Goal: Information Seeking & Learning: Learn about a topic

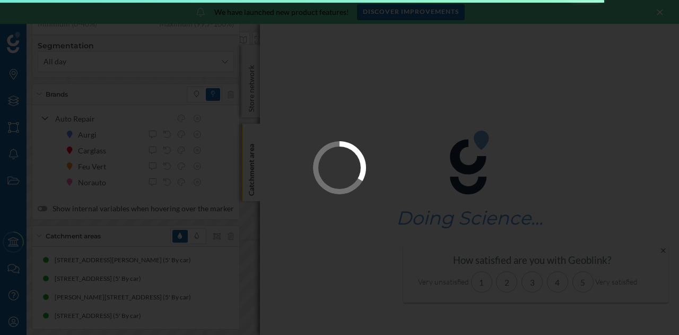
click at [325, 290] on div at bounding box center [339, 167] width 679 height 335
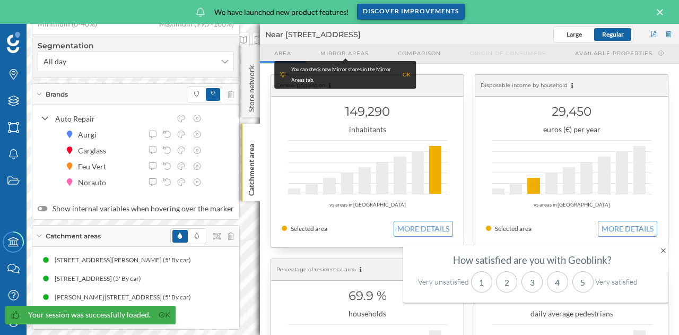
click at [432, 13] on div "Discover improvements" at bounding box center [411, 12] width 108 height 16
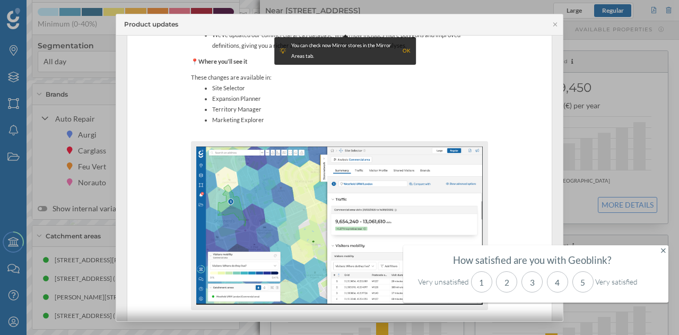
scroll to position [243, 0]
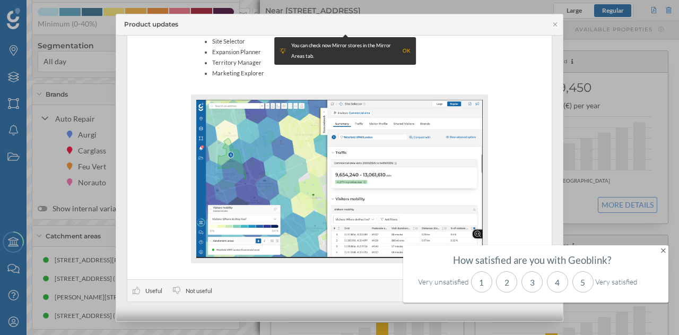
click at [666, 247] on div "How satisfied are you with Geoblink? Very unsatisfied 1 2 3 4 5 Very satisfied" at bounding box center [535, 273] width 265 height 57
click at [661, 247] on icon at bounding box center [663, 250] width 5 height 7
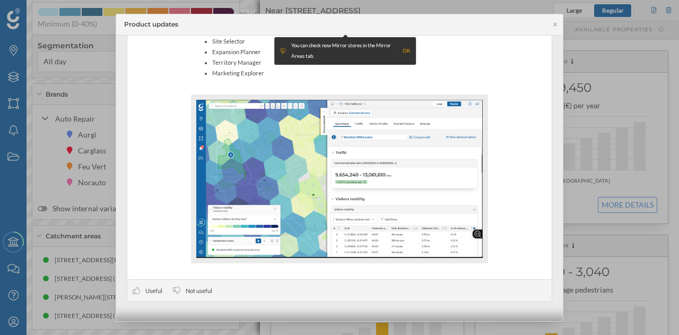
scroll to position [0, 0]
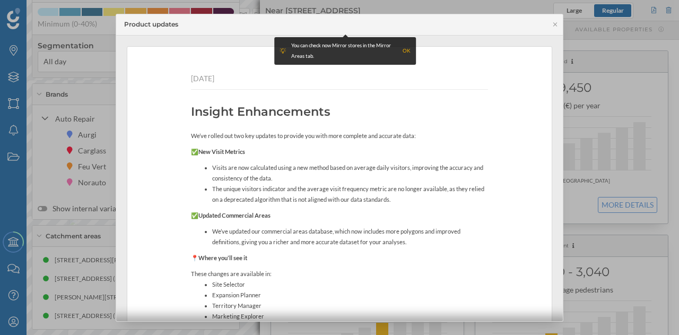
click at [406, 48] on div "OK" at bounding box center [407, 51] width 8 height 11
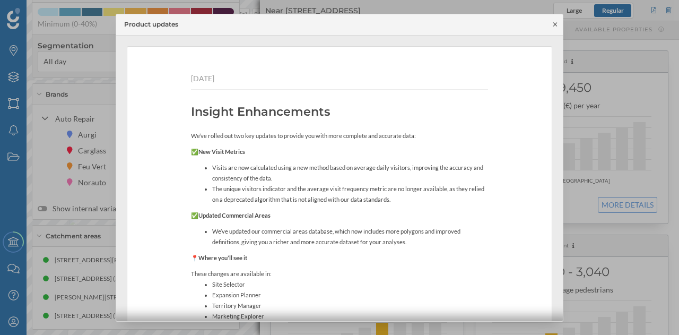
click at [554, 23] on icon at bounding box center [555, 24] width 8 height 6
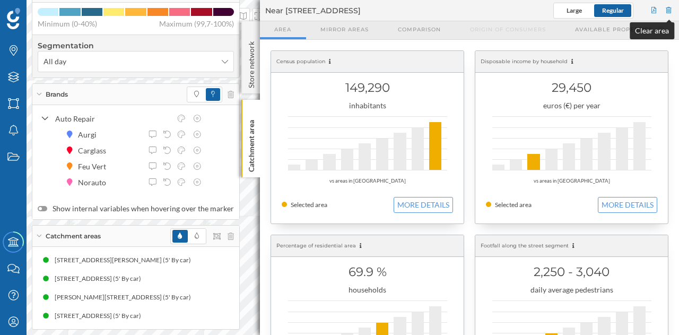
click at [670, 8] on div at bounding box center [669, 11] width 10 height 16
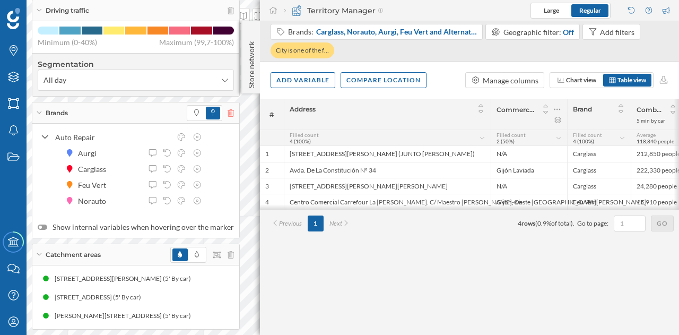
click at [228, 117] on icon at bounding box center [231, 112] width 6 height 7
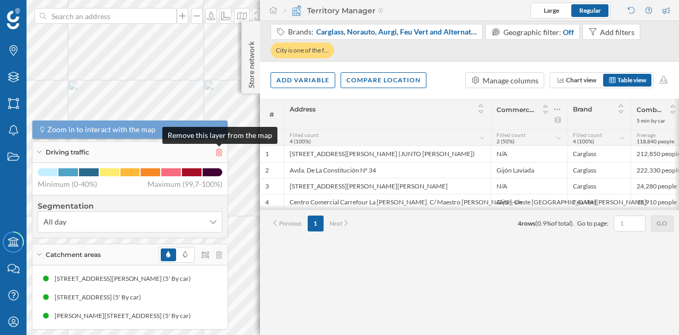
click at [221, 153] on icon at bounding box center [219, 152] width 6 height 7
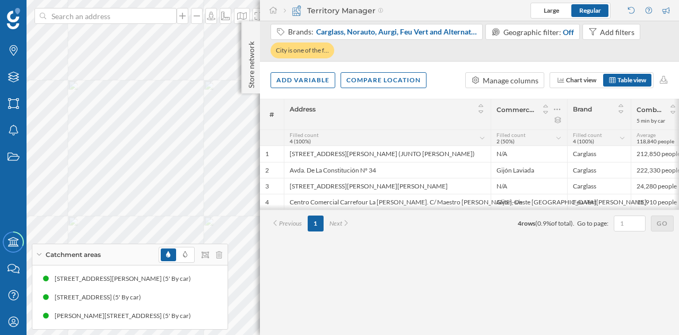
click at [221, 259] on div at bounding box center [191, 255] width 64 height 16
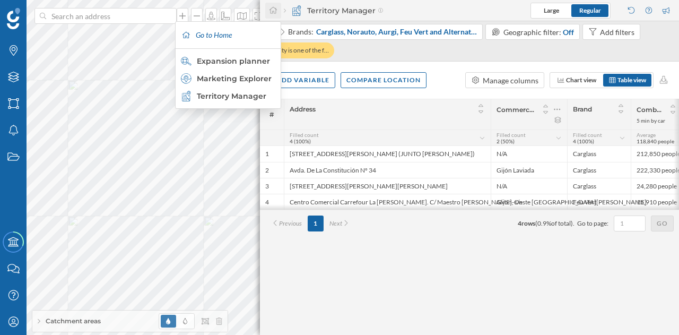
click at [274, 8] on icon at bounding box center [273, 9] width 10 height 7
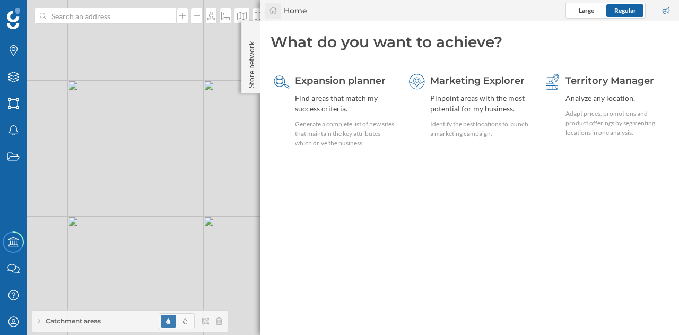
click at [279, 14] on div at bounding box center [273, 11] width 16 height 16
click at [250, 36] on div "Store network" at bounding box center [250, 57] width 19 height 72
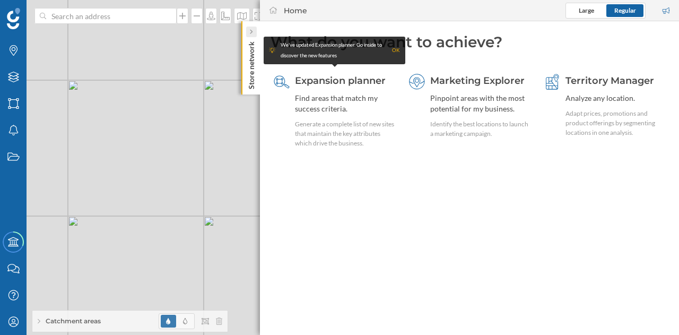
click at [252, 34] on icon at bounding box center [250, 31] width 3 height 5
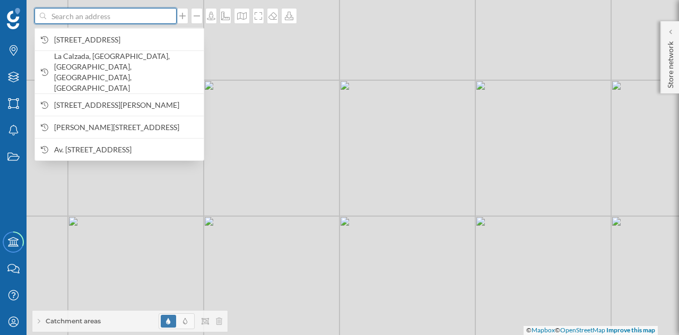
click at [136, 19] on input at bounding box center [105, 16] width 119 height 16
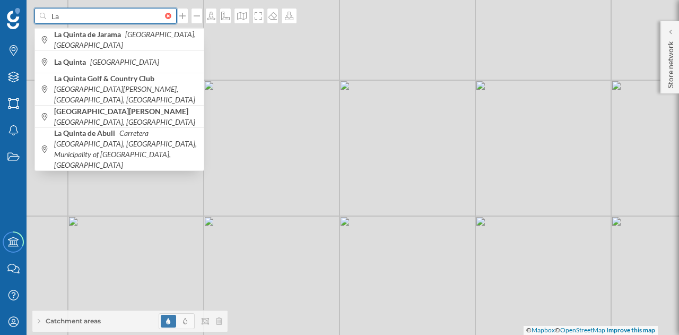
type input "L"
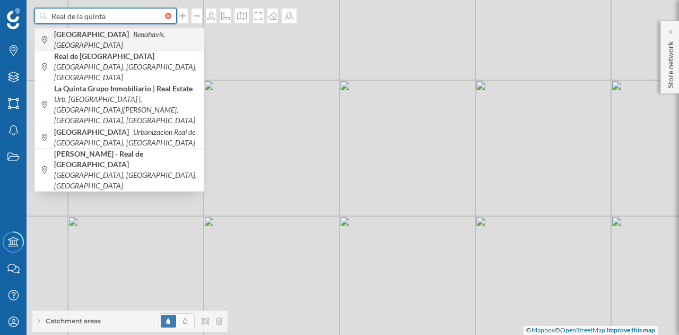
type input "Real de la quinta"
click at [132, 38] on b "[GEOGRAPHIC_DATA]" at bounding box center [92, 34] width 77 height 9
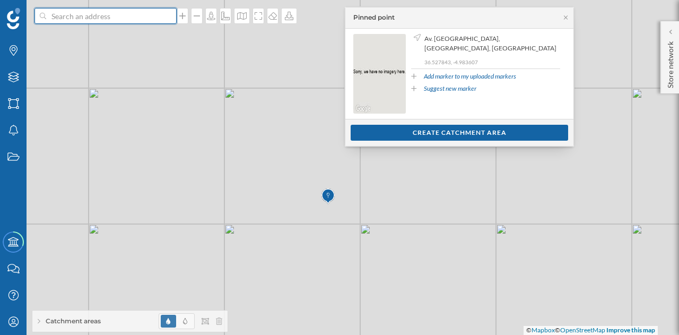
click at [85, 18] on input at bounding box center [105, 16] width 119 height 16
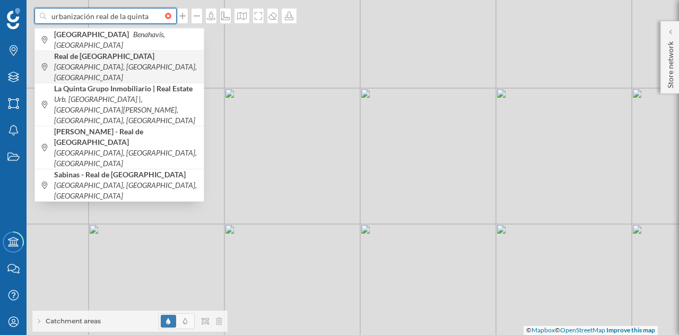
type input "urbanización real de la quinta"
click at [132, 69] on icon "[GEOGRAPHIC_DATA], [GEOGRAPHIC_DATA], [GEOGRAPHIC_DATA]" at bounding box center [125, 72] width 143 height 20
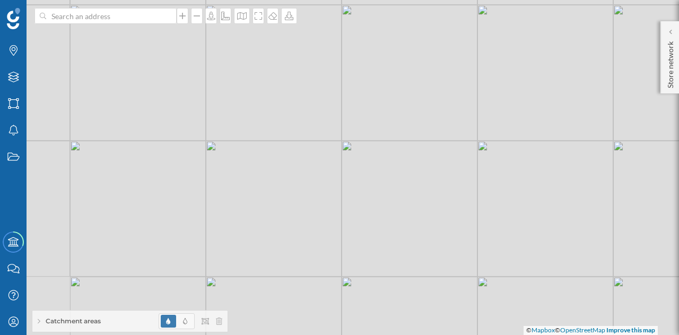
drag, startPoint x: 354, startPoint y: 228, endPoint x: 310, endPoint y: 152, distance: 87.7
click at [310, 152] on div "© Mapbox © OpenStreetMap Improve this map" at bounding box center [339, 167] width 679 height 335
click at [324, 158] on div "© Mapbox © OpenStreetMap Improve this map" at bounding box center [339, 167] width 679 height 335
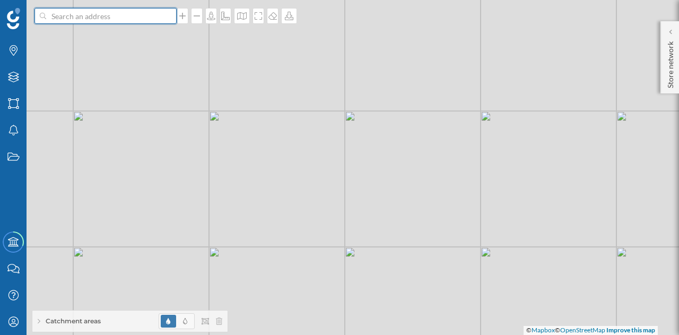
click at [128, 16] on input at bounding box center [105, 16] width 119 height 16
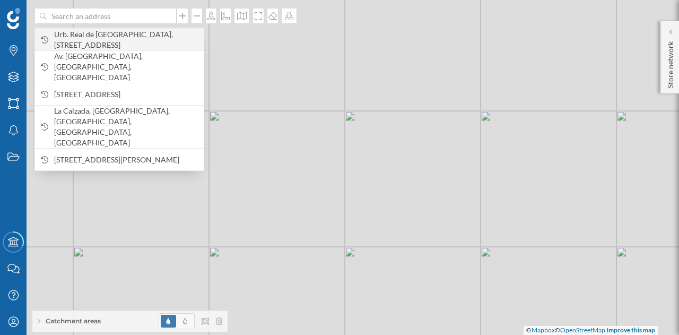
click at [105, 47] on span "Urb. Real de [GEOGRAPHIC_DATA], [STREET_ADDRESS]" at bounding box center [126, 39] width 144 height 21
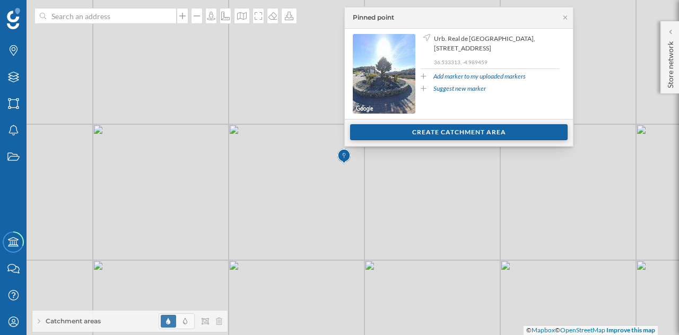
click at [424, 136] on div "Create catchment area" at bounding box center [458, 132] width 217 height 16
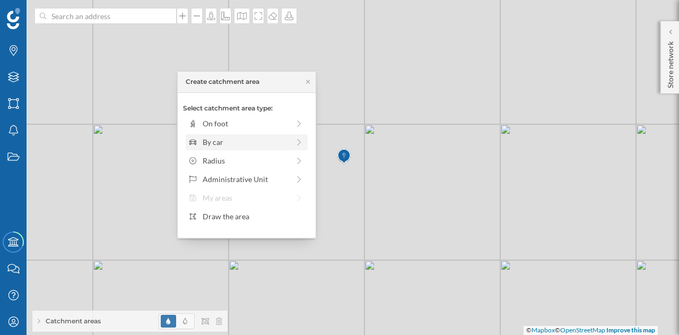
click at [284, 137] on div "By car" at bounding box center [246, 141] width 86 height 11
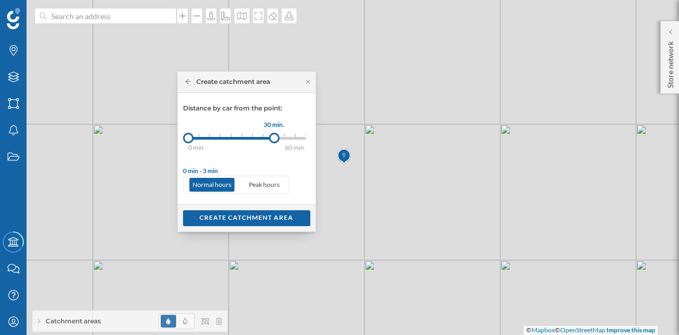
drag, startPoint x: 198, startPoint y: 135, endPoint x: 274, endPoint y: 134, distance: 75.3
click at [274, 134] on div at bounding box center [274, 138] width 11 height 11
click at [254, 217] on div "Create catchment area" at bounding box center [246, 218] width 127 height 16
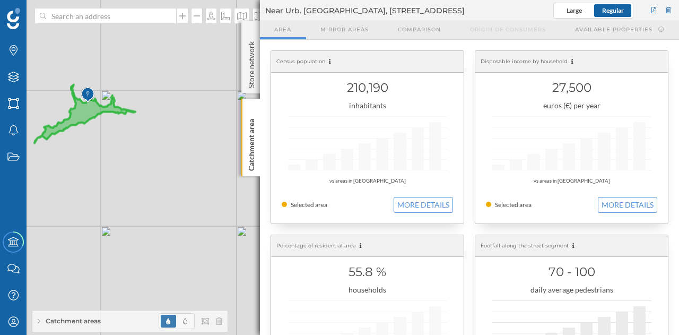
click at [618, 39] on nav "Area Mirror areas [GEOGRAPHIC_DATA] Origin of consumers Available properties" at bounding box center [469, 30] width 419 height 19
click at [668, 10] on div at bounding box center [669, 11] width 10 height 16
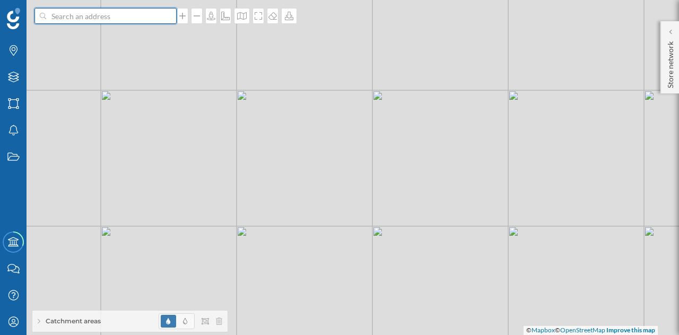
click at [142, 17] on input at bounding box center [105, 16] width 119 height 16
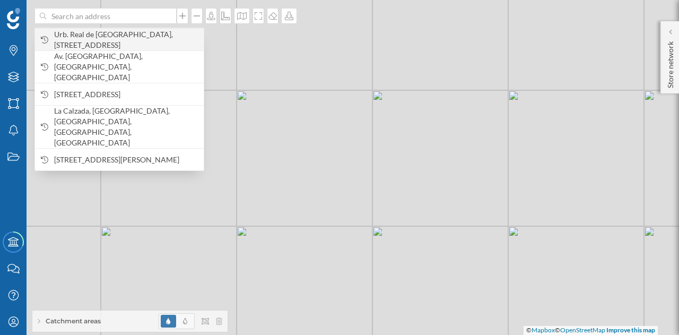
click at [127, 29] on span "Urb. Real de [GEOGRAPHIC_DATA], [STREET_ADDRESS]" at bounding box center [126, 39] width 144 height 21
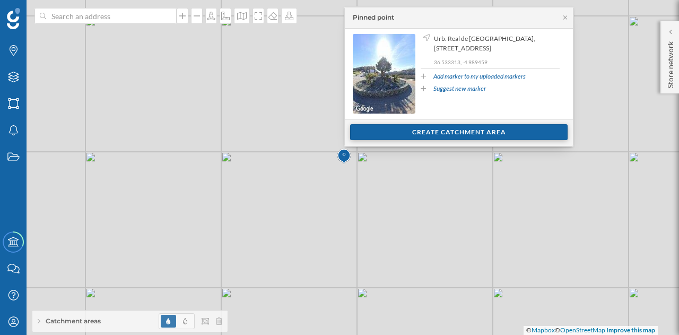
click at [414, 131] on div "Create catchment area" at bounding box center [458, 132] width 217 height 16
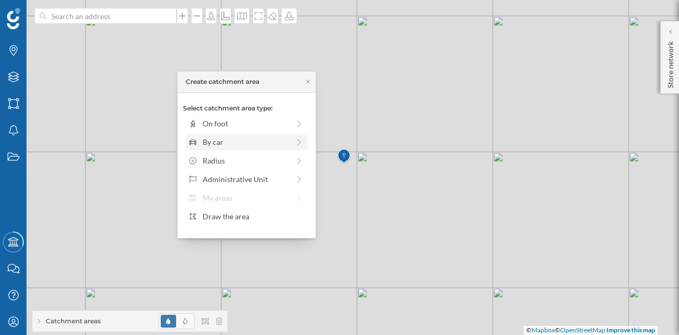
click at [242, 139] on div "By car" at bounding box center [246, 141] width 86 height 11
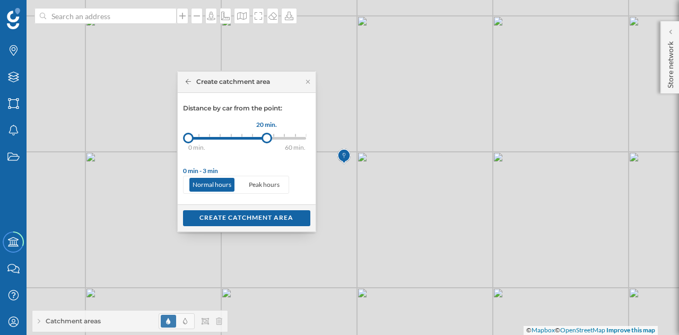
drag, startPoint x: 198, startPoint y: 139, endPoint x: 265, endPoint y: 140, distance: 66.8
click at [265, 140] on div at bounding box center [266, 138] width 11 height 11
click at [239, 216] on div "Create catchment area" at bounding box center [246, 218] width 127 height 16
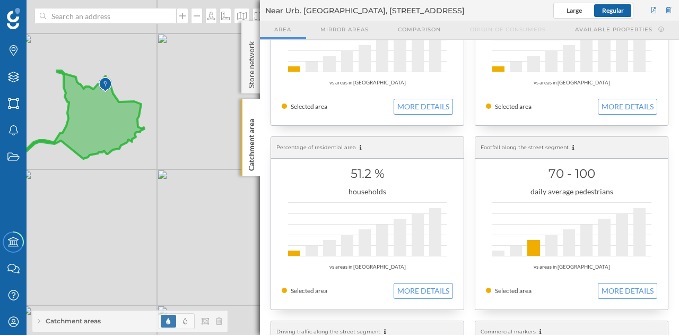
scroll to position [102, 0]
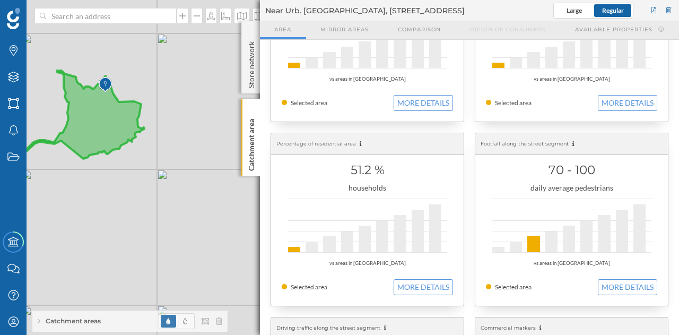
click at [431, 221] on div at bounding box center [435, 228] width 12 height 48
click at [413, 281] on button "MORE DETAILS" at bounding box center [423, 287] width 59 height 16
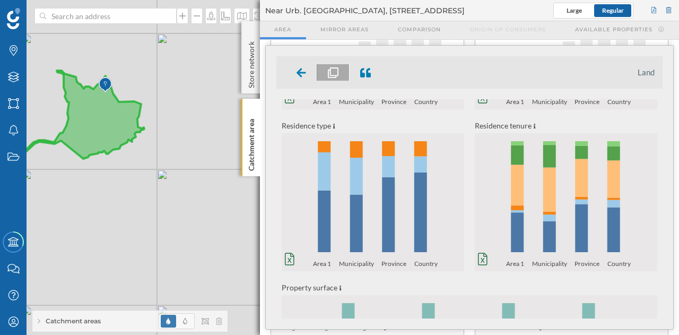
scroll to position [293, 0]
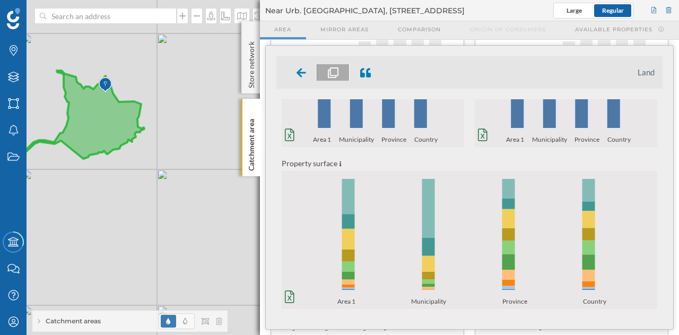
click at [429, 301] on span "Municipality" at bounding box center [430, 302] width 38 height 13
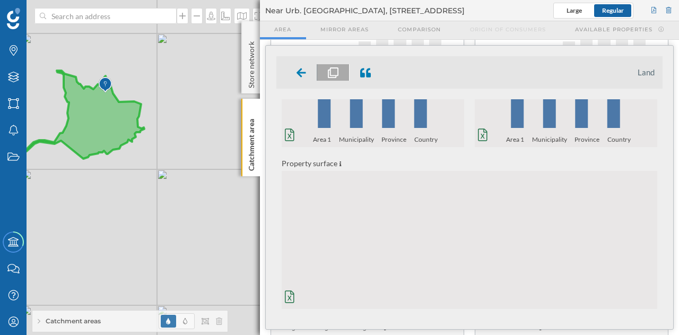
scroll to position [0, 0]
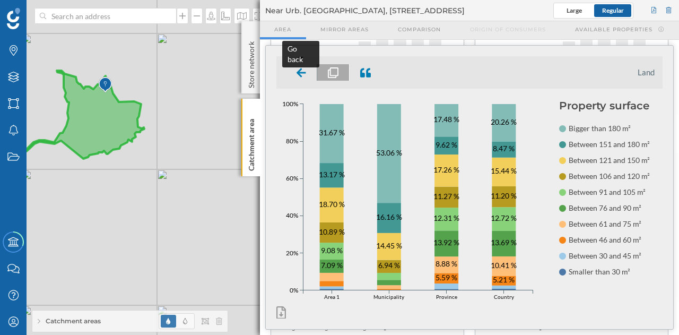
click at [301, 72] on icon at bounding box center [301, 72] width 10 height 9
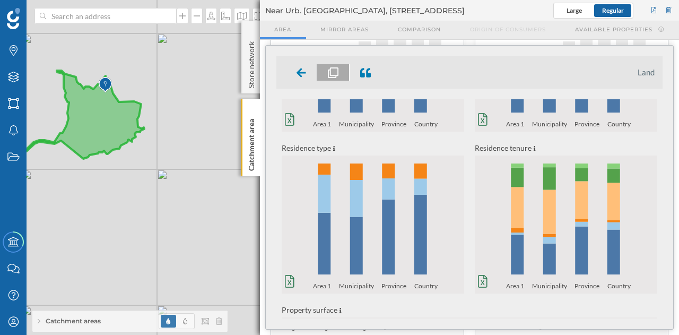
scroll to position [293, 0]
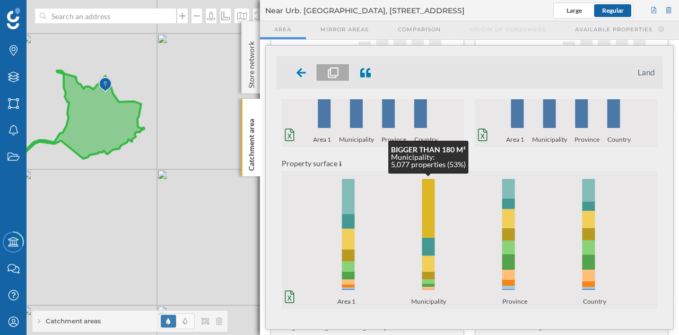
click at [427, 207] on rect at bounding box center [428, 208] width 13 height 59
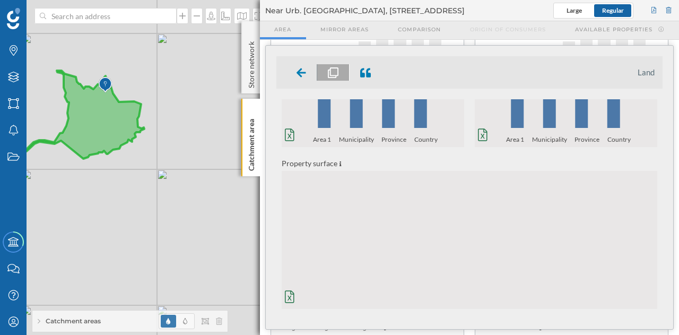
scroll to position [0, 0]
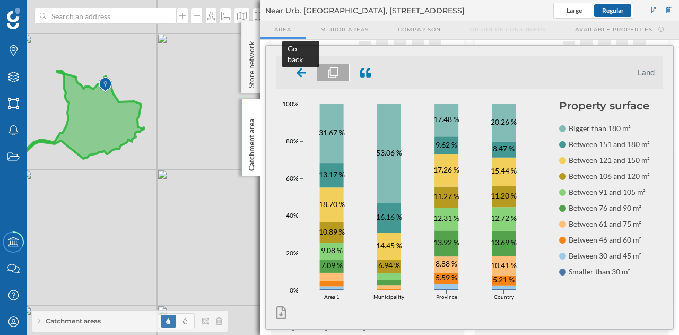
click at [300, 73] on icon at bounding box center [301, 72] width 10 height 11
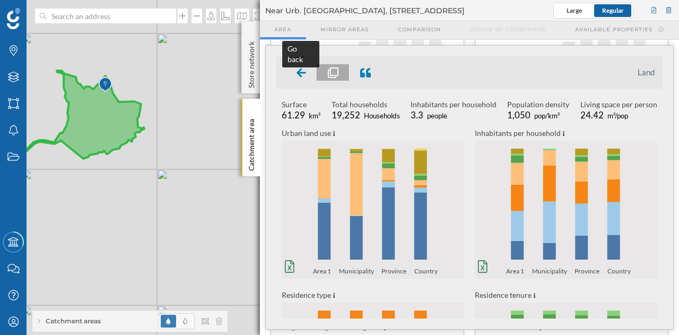
click at [299, 71] on icon at bounding box center [301, 72] width 10 height 9
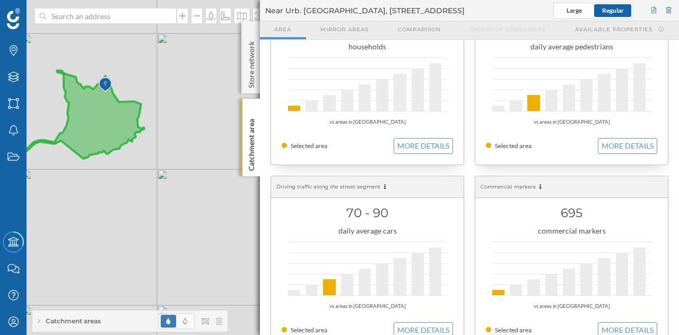
click at [433, 203] on h1 "70 - 90" at bounding box center [367, 213] width 171 height 20
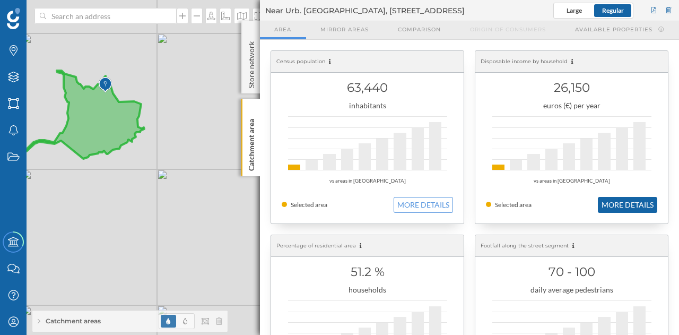
click at [610, 199] on button "MORE DETAILS" at bounding box center [627, 205] width 59 height 16
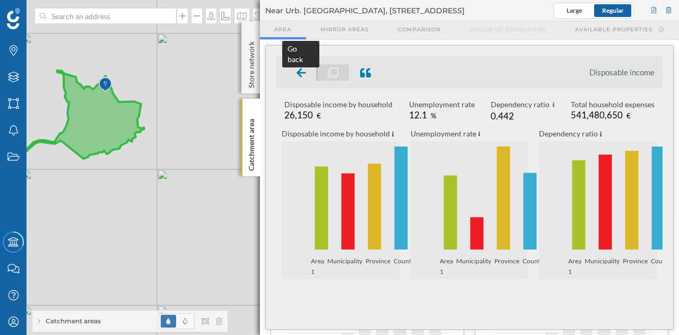
click at [299, 68] on icon at bounding box center [301, 72] width 10 height 11
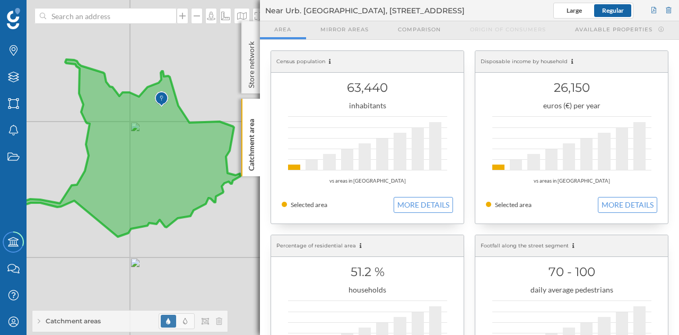
drag, startPoint x: 97, startPoint y: 116, endPoint x: 187, endPoint y: 154, distance: 98.4
click at [187, 154] on icon at bounding box center [128, 147] width 224 height 177
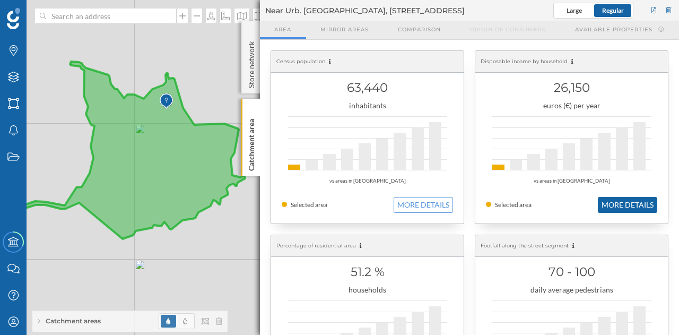
click at [610, 206] on button "MORE DETAILS" at bounding box center [627, 205] width 59 height 16
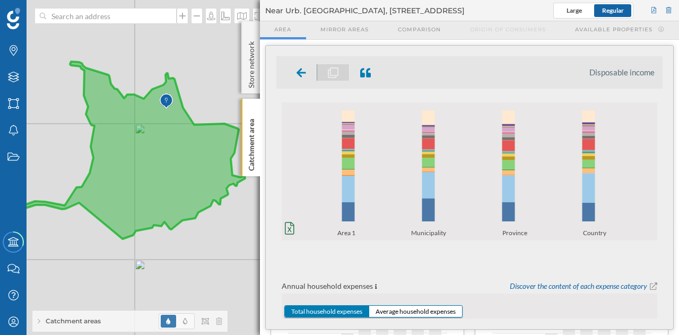
scroll to position [234, 0]
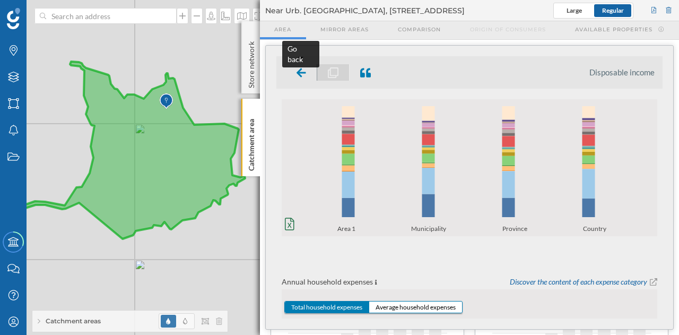
click at [298, 74] on icon at bounding box center [301, 72] width 10 height 9
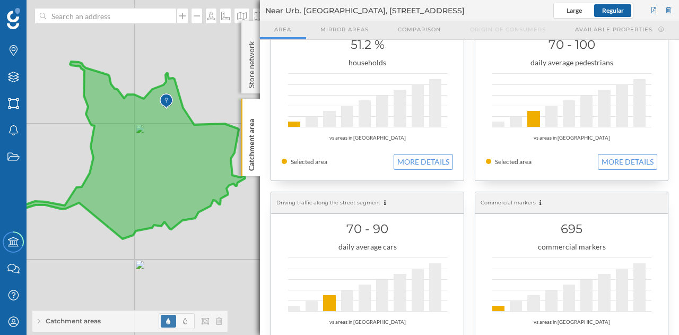
scroll to position [238, 0]
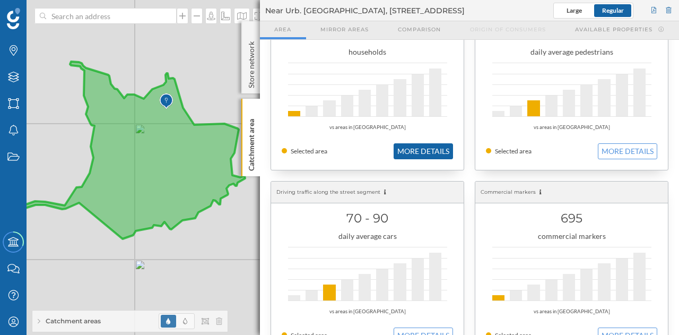
click at [425, 150] on button "MORE DETAILS" at bounding box center [423, 151] width 59 height 16
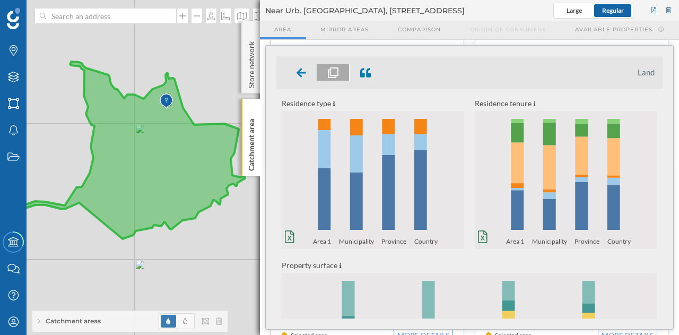
scroll to position [293, 0]
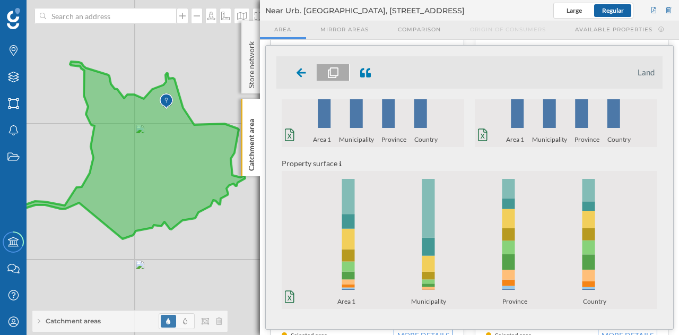
click at [386, 233] on icon "0% 20% 40% 60% 80% 100% Area 1 Municipality Province Country 0% 20% 40% 60% 80%…" at bounding box center [470, 239] width 376 height 132
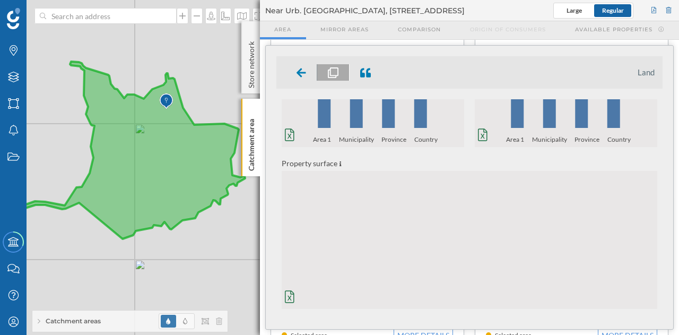
scroll to position [0, 0]
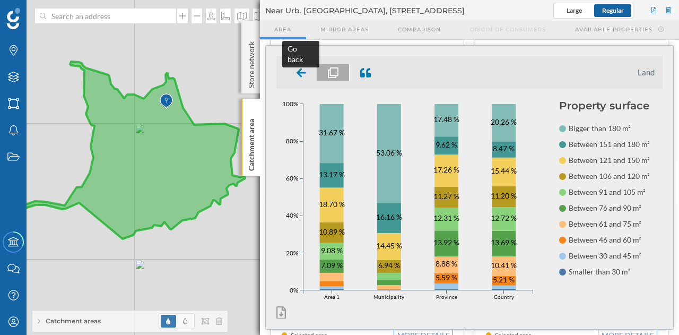
click at [304, 78] on icon at bounding box center [301, 72] width 10 height 13
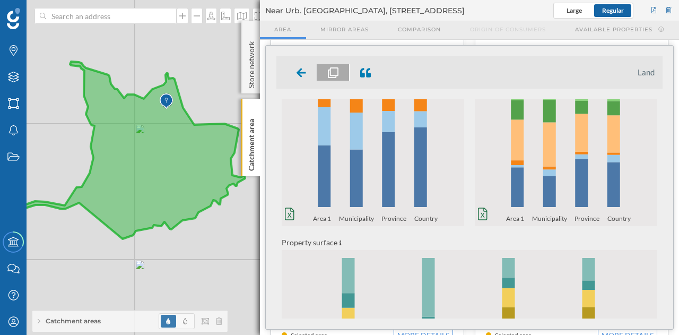
scroll to position [293, 0]
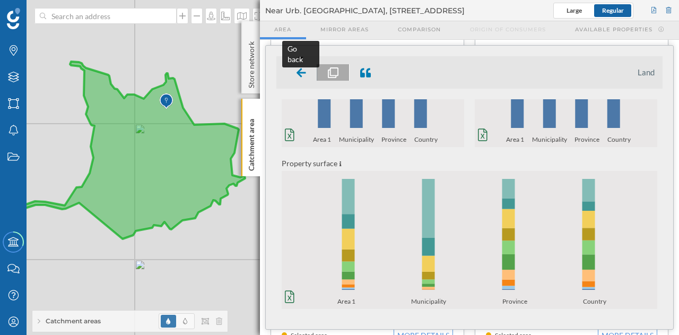
click at [304, 69] on icon at bounding box center [301, 72] width 10 height 11
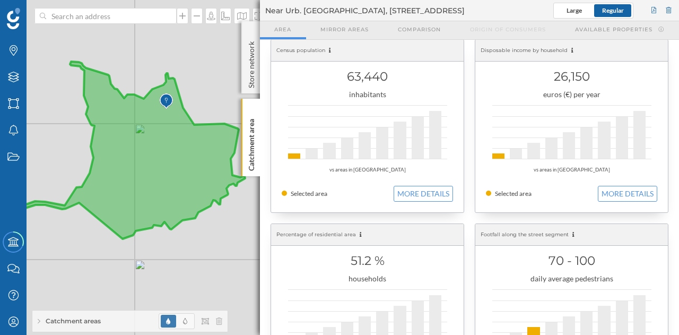
scroll to position [0, 0]
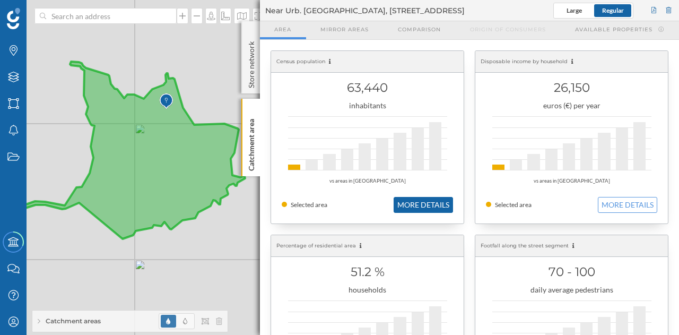
click at [412, 202] on button "MORE DETAILS" at bounding box center [423, 205] width 59 height 16
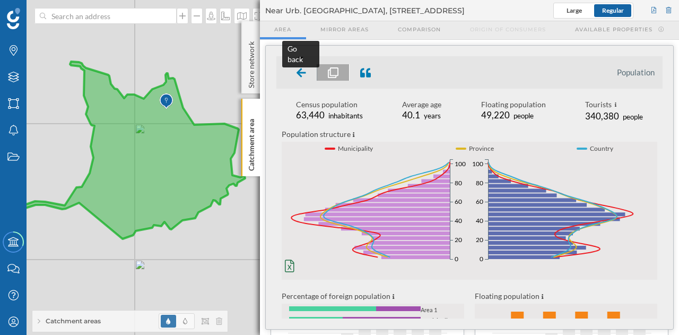
click at [298, 73] on icon at bounding box center [301, 72] width 10 height 9
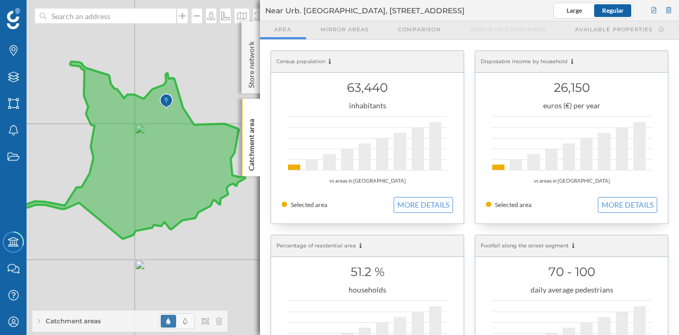
scroll to position [187, 0]
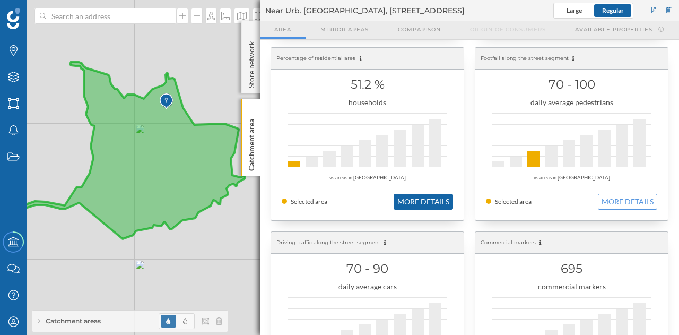
click at [418, 202] on button "MORE DETAILS" at bounding box center [423, 202] width 59 height 16
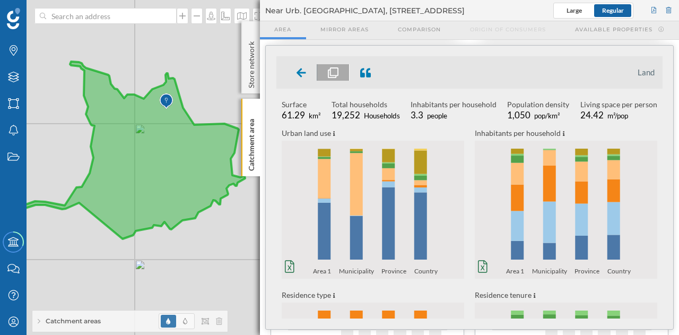
scroll to position [1, 0]
click at [295, 59] on ul "Land" at bounding box center [469, 72] width 386 height 32
click at [302, 72] on icon at bounding box center [301, 72] width 10 height 9
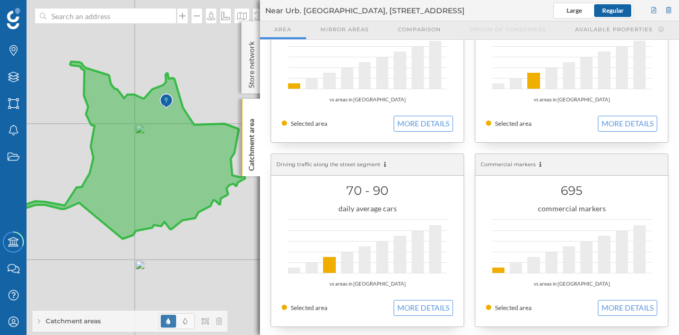
scroll to position [0, 0]
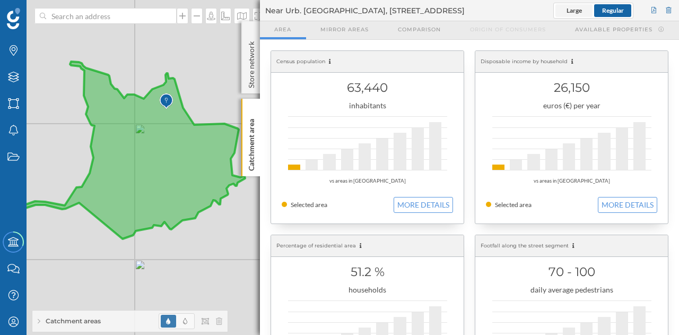
click at [568, 12] on span "Large" at bounding box center [573, 10] width 15 height 8
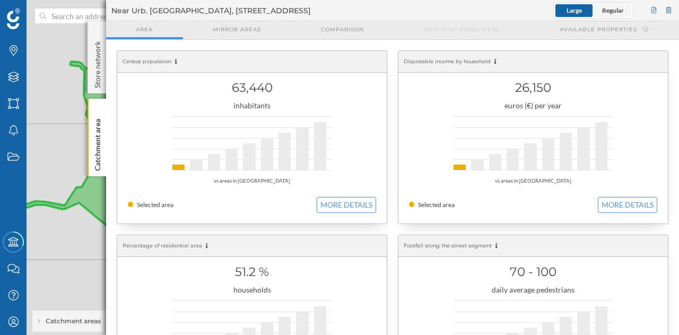
click at [616, 8] on span "Regular" at bounding box center [613, 10] width 22 height 8
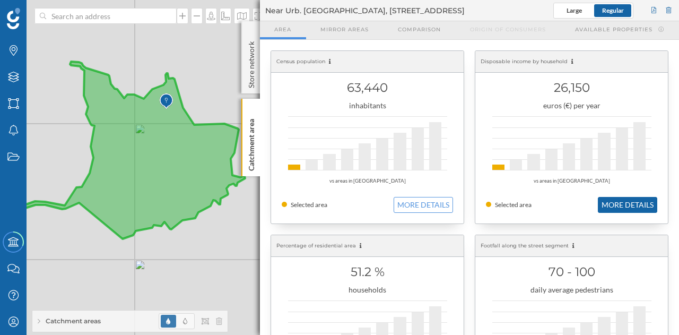
click at [603, 197] on button "MORE DETAILS" at bounding box center [627, 205] width 59 height 16
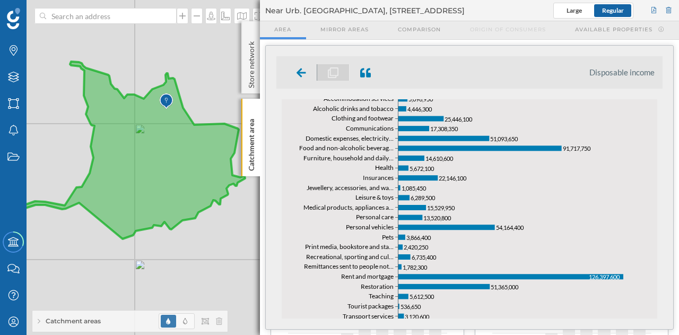
scroll to position [508, 0]
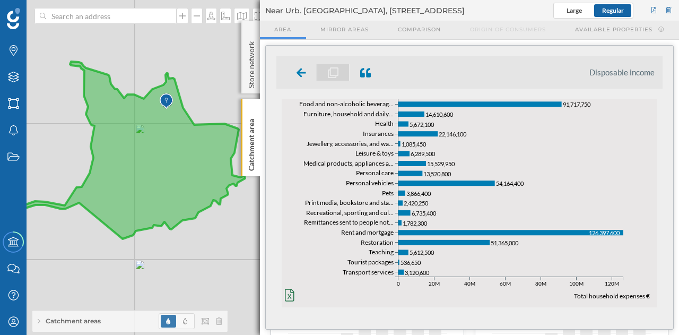
click at [302, 72] on icon at bounding box center [301, 72] width 10 height 9
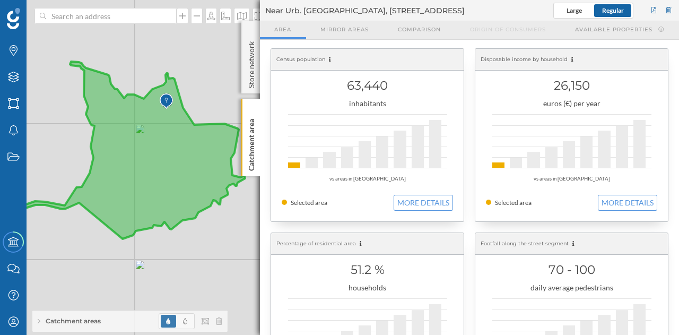
scroll to position [0, 0]
click at [364, 245] on div "Percentage of residential area" at bounding box center [367, 246] width 193 height 22
click at [378, 287] on div "households" at bounding box center [367, 289] width 171 height 11
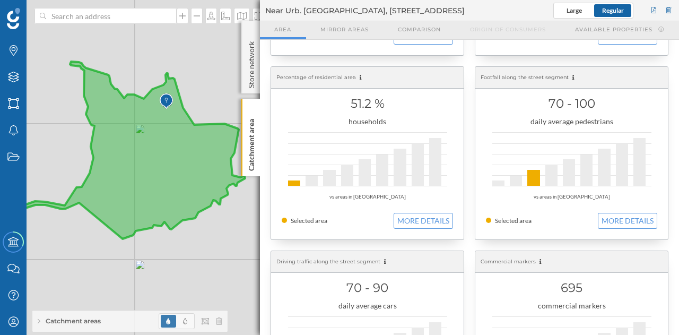
scroll to position [169, 0]
click at [413, 221] on button "MORE DETAILS" at bounding box center [423, 220] width 59 height 16
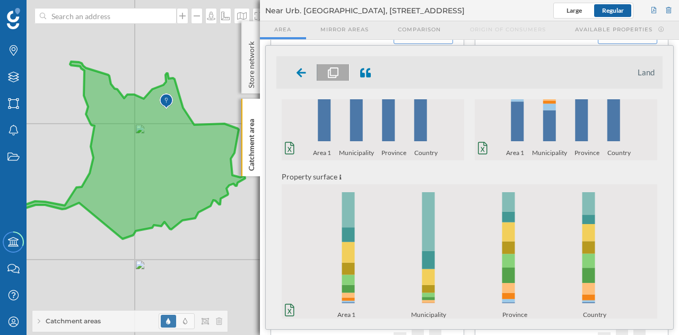
scroll to position [293, 0]
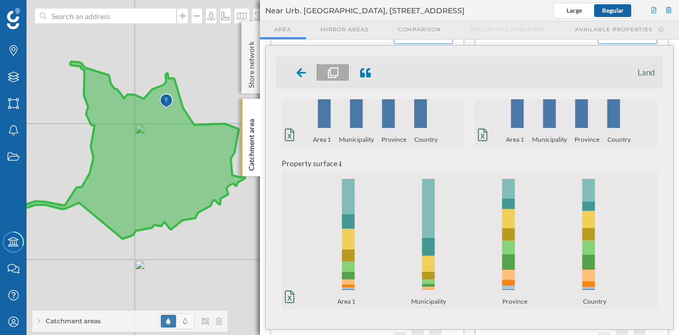
click at [367, 210] on icon "0% 20% 40% 60% 80% 100% Area 1 Municipality Province Country 0% 20% 40% 60% 80%…" at bounding box center [470, 239] width 376 height 132
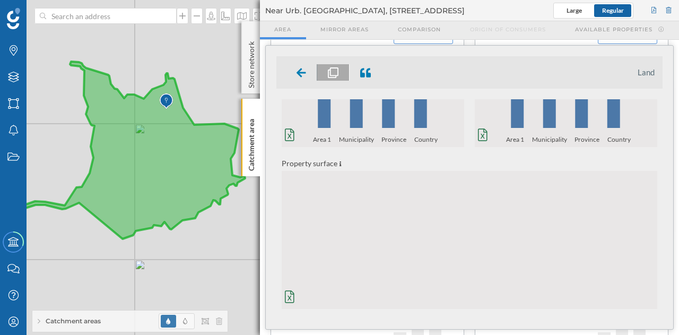
scroll to position [0, 0]
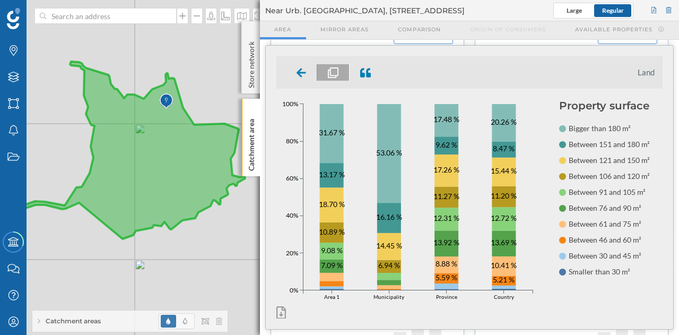
drag, startPoint x: 569, startPoint y: 126, endPoint x: 678, endPoint y: 136, distance: 110.3
click at [678, 136] on geo-parrilla-de-salida "Census population 63,440 inhabitants vs areas in [GEOGRAPHIC_DATA] Selected are…" at bounding box center [469, 187] width 419 height 295
click at [300, 71] on icon at bounding box center [301, 72] width 10 height 11
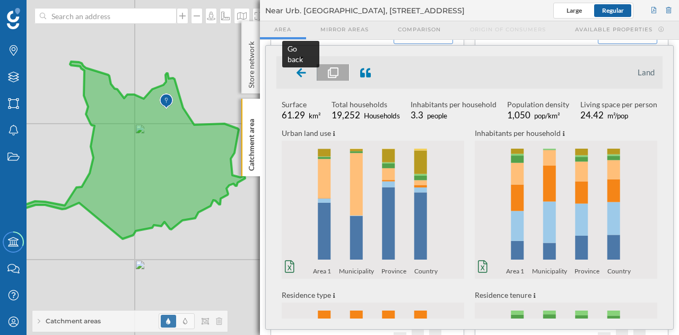
click at [295, 67] on div at bounding box center [301, 72] width 31 height 16
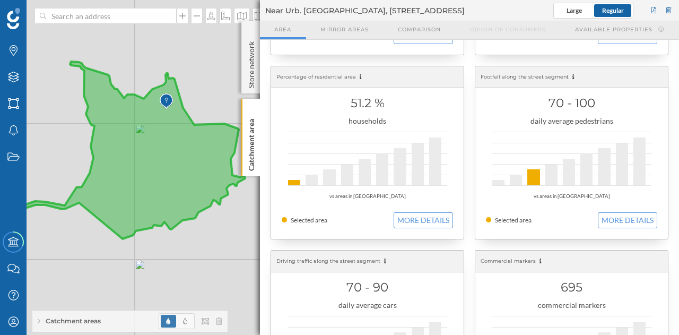
drag, startPoint x: 295, startPoint y: 67, endPoint x: 451, endPoint y: 245, distance: 236.7
click at [451, 245] on div "Land Surface 61.29 km² Total households 19,252 Households Inhabitants per house…" at bounding box center [469, 187] width 407 height 283
